Goal: Transaction & Acquisition: Purchase product/service

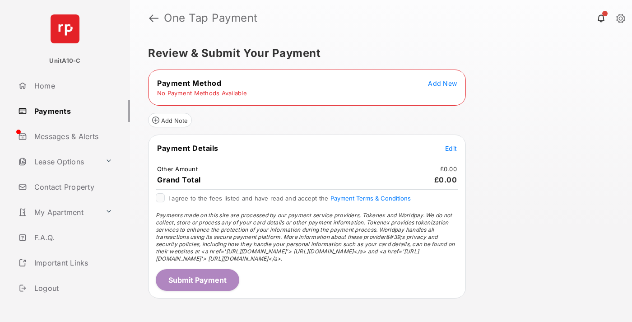
click at [442, 83] on span "Add New" at bounding box center [442, 83] width 29 height 8
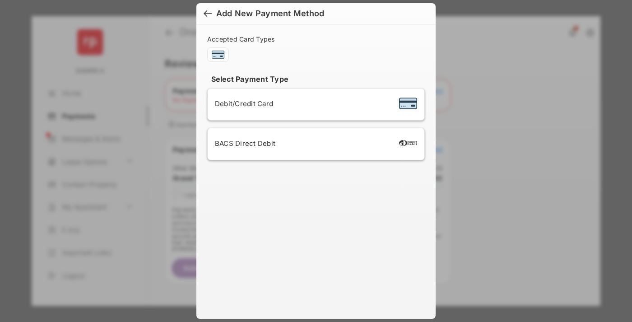
click at [242, 103] on span "Debit/Credit Card" at bounding box center [244, 103] width 58 height 9
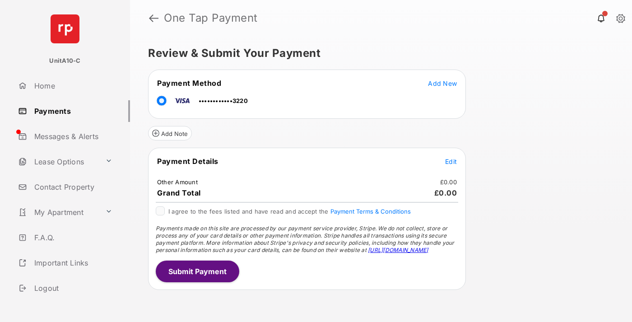
click at [451, 161] on span "Edit" at bounding box center [451, 162] width 12 height 8
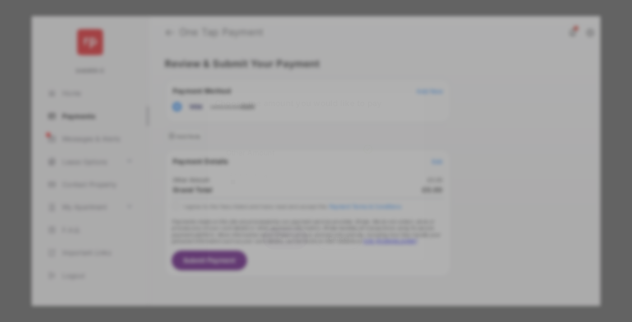
type input "**"
click at [285, 228] on button "Save" at bounding box center [285, 239] width 45 height 22
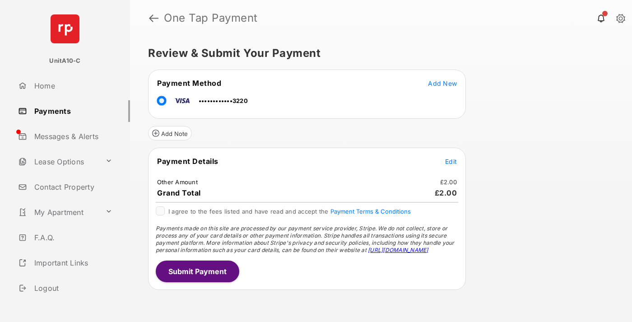
click at [197, 271] on button "Submit Payment" at bounding box center [198, 272] width 84 height 22
